Goal: Obtain resource: Obtain resource

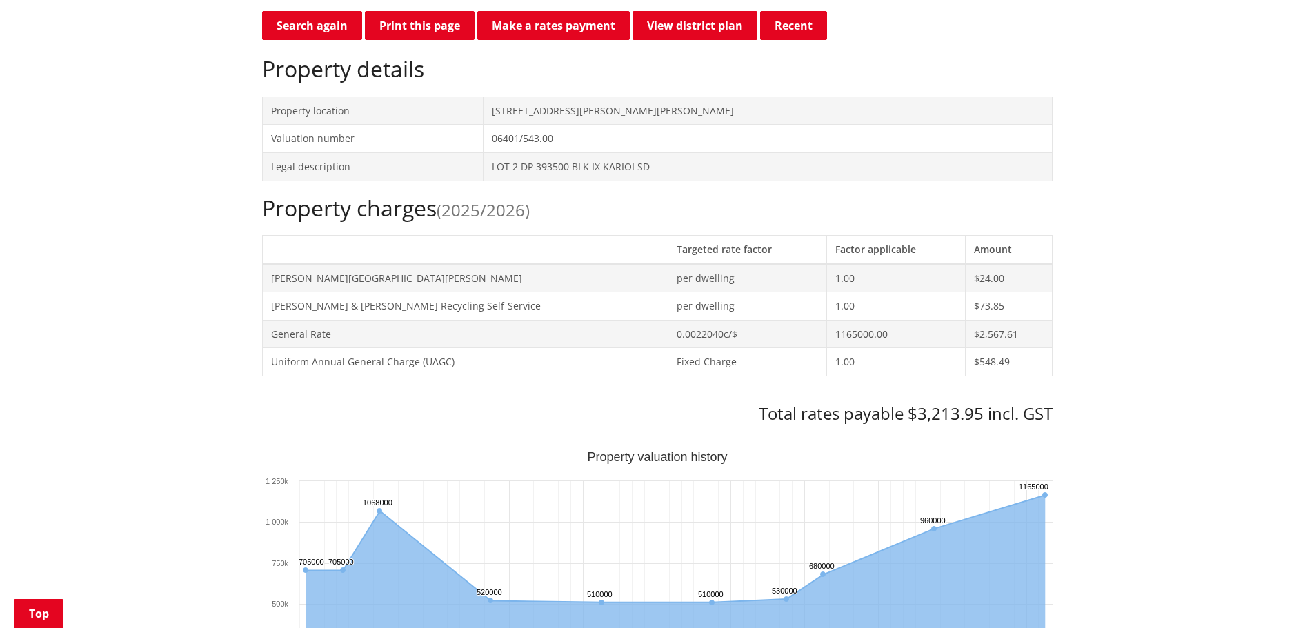
scroll to position [414, 0]
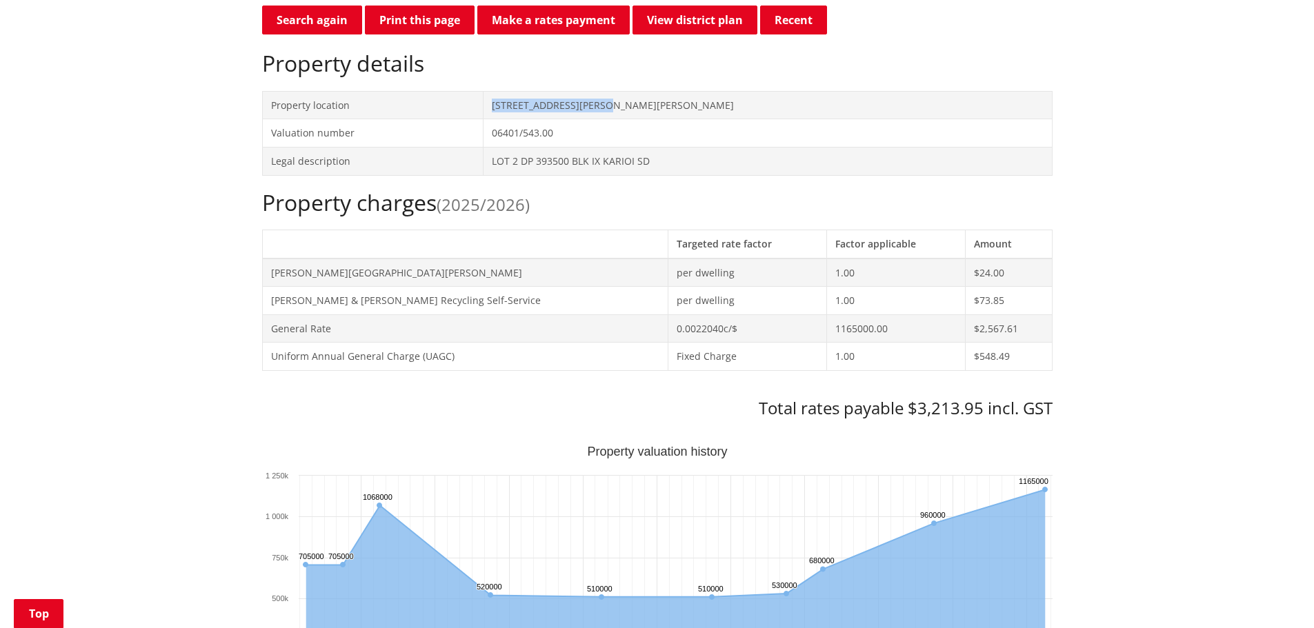
drag, startPoint x: 677, startPoint y: 102, endPoint x: 547, endPoint y: 97, distance: 129.8
click at [547, 97] on tr "Property location [STREET_ADDRESS][PERSON_NAME][PERSON_NAME]" at bounding box center [657, 105] width 790 height 28
copy tr "[STREET_ADDRESS][PERSON_NAME][PERSON_NAME]"
drag, startPoint x: 586, startPoint y: 496, endPoint x: 591, endPoint y: 479, distance: 17.4
click at [586, 496] on rect "Interactive chart" at bounding box center [657, 584] width 790 height 276
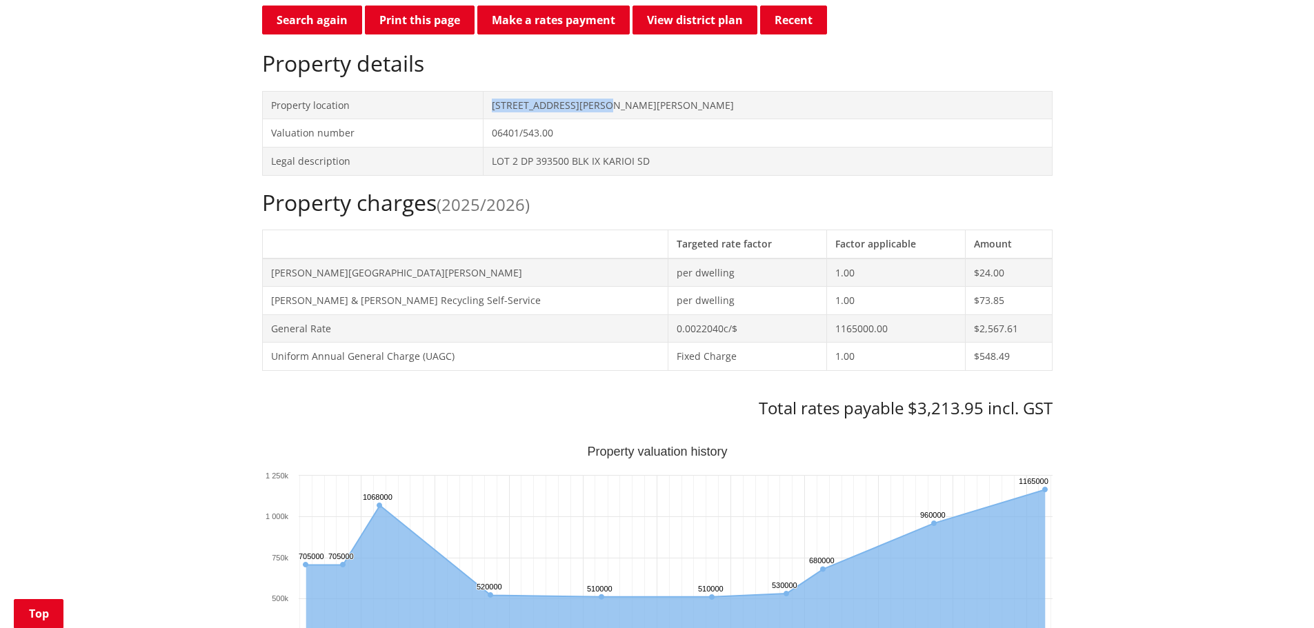
click at [697, 115] on td "[STREET_ADDRESS][PERSON_NAME][PERSON_NAME]" at bounding box center [767, 105] width 569 height 28
drag, startPoint x: 688, startPoint y: 105, endPoint x: 541, endPoint y: 103, distance: 147.6
click at [541, 103] on tr "Property location [STREET_ADDRESS][PERSON_NAME][PERSON_NAME]" at bounding box center [657, 105] width 790 height 28
copy tr "[STREET_ADDRESS][PERSON_NAME][PERSON_NAME]"
click at [686, 210] on h2 "Property charges (2025/2026)" at bounding box center [657, 203] width 790 height 26
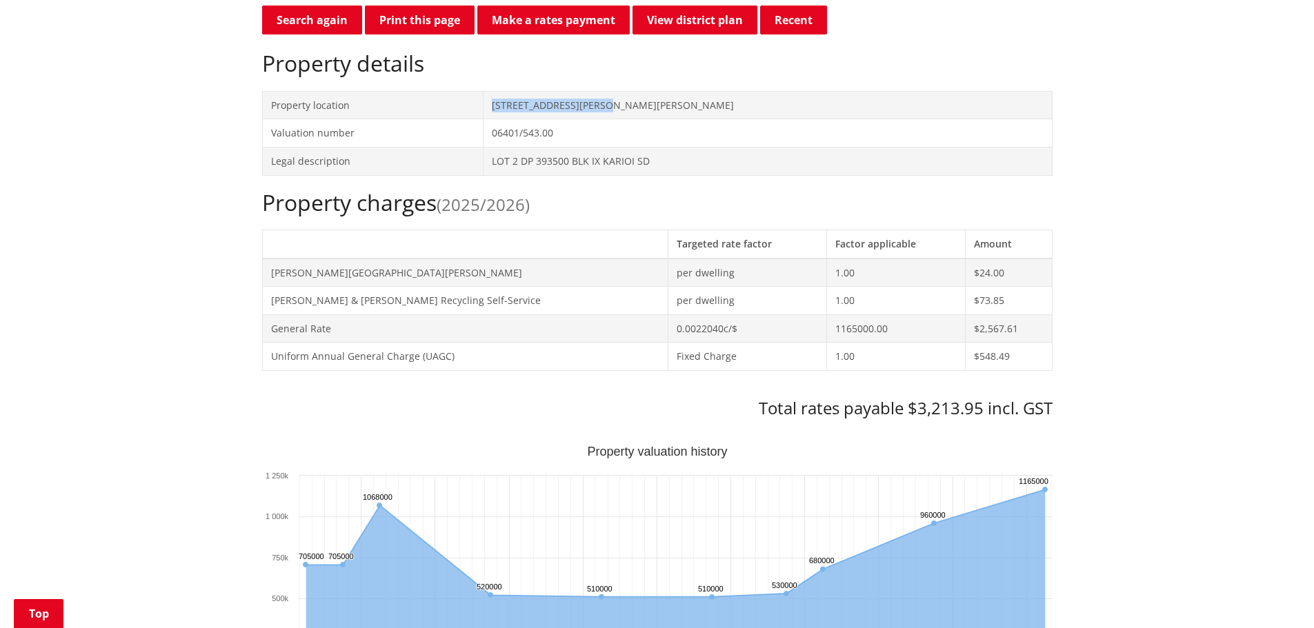
drag, startPoint x: 678, startPoint y: 99, endPoint x: 553, endPoint y: 92, distance: 125.0
click at [553, 92] on td "[STREET_ADDRESS][PERSON_NAME][PERSON_NAME]" at bounding box center [767, 105] width 569 height 28
copy td "[STREET_ADDRESS][PERSON_NAME][PERSON_NAME]"
drag, startPoint x: 707, startPoint y: 163, endPoint x: 509, endPoint y: 170, distance: 198.1
click at [509, 170] on tr "Legal description LOT 2 DP 393500 BLK IX KARIOI SD" at bounding box center [657, 161] width 790 height 28
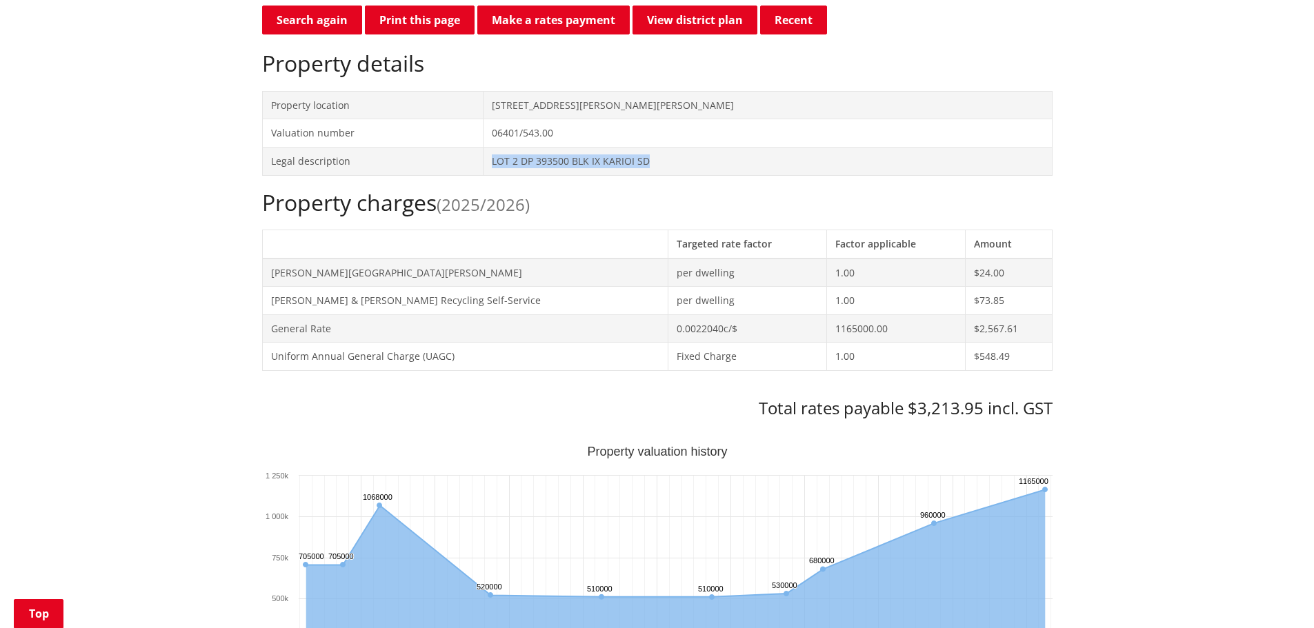
copy tr "LOT 2 DP 393500 BLK IX KARIOI SD"
click at [582, 481] on rect "Interactive chart" at bounding box center [657, 584] width 790 height 276
click at [684, 210] on h2 "Property charges (2025/2026)" at bounding box center [657, 203] width 790 height 26
drag, startPoint x: 720, startPoint y: 165, endPoint x: 550, endPoint y: 166, distance: 170.4
click at [550, 166] on td "LOT 2 DP 393500 BLK IX KARIOI SD" at bounding box center [767, 161] width 569 height 28
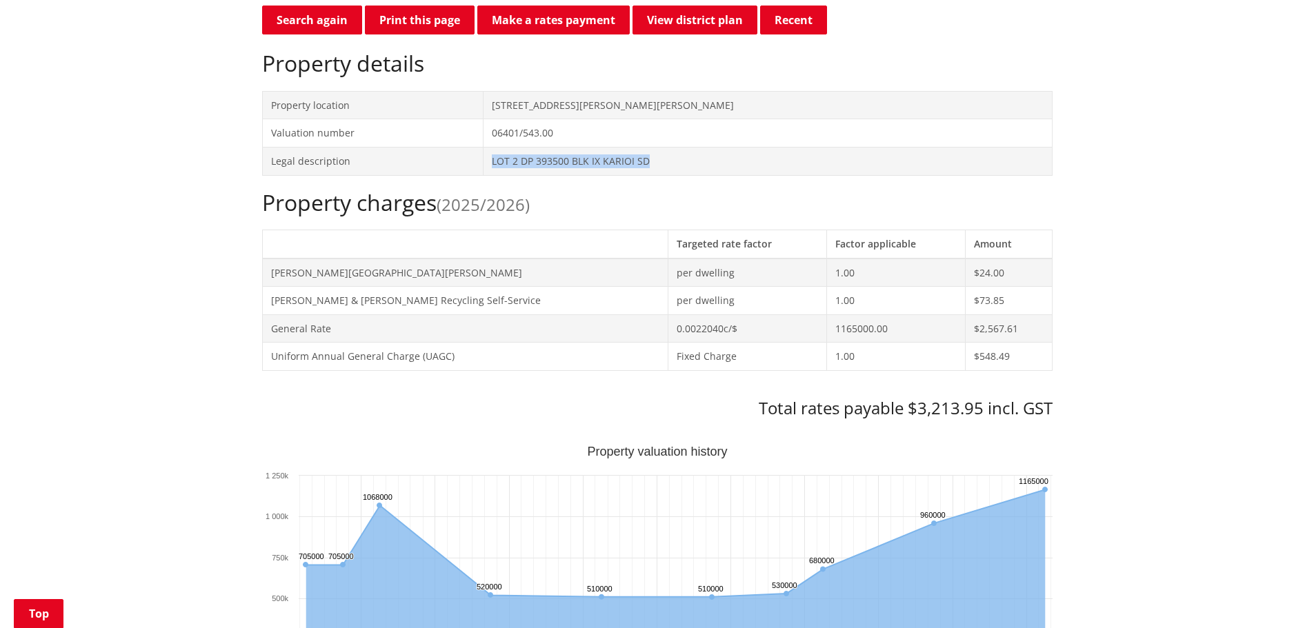
copy td "LOT 2 DP 393500 BLK IX KARIOI SD"
drag, startPoint x: 408, startPoint y: 21, endPoint x: 544, endPoint y: 190, distance: 217.4
click at [408, 20] on button "Print this page" at bounding box center [420, 20] width 110 height 29
